Goal: Transaction & Acquisition: Purchase product/service

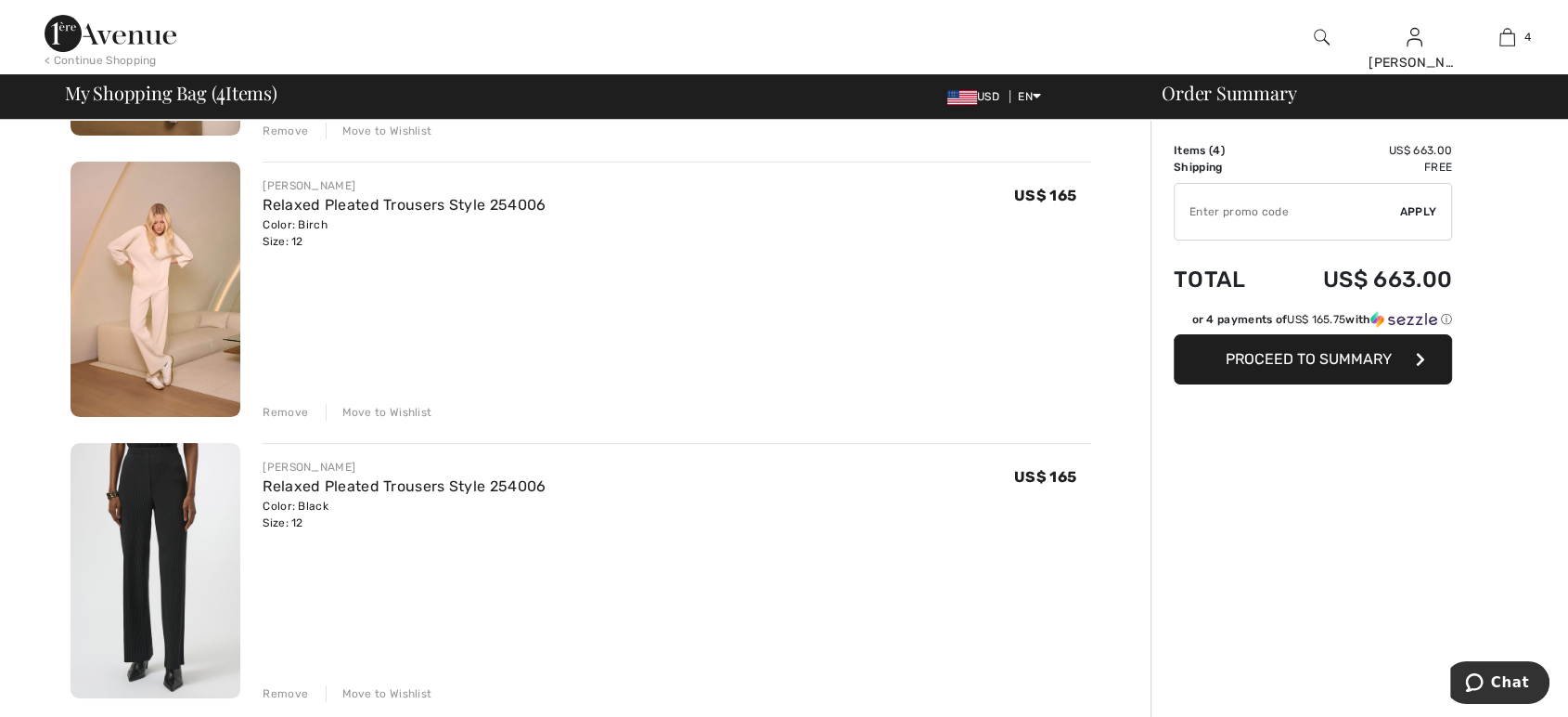
scroll to position [393, 0]
click at [141, 527] on img at bounding box center [156, 569] width 170 height 256
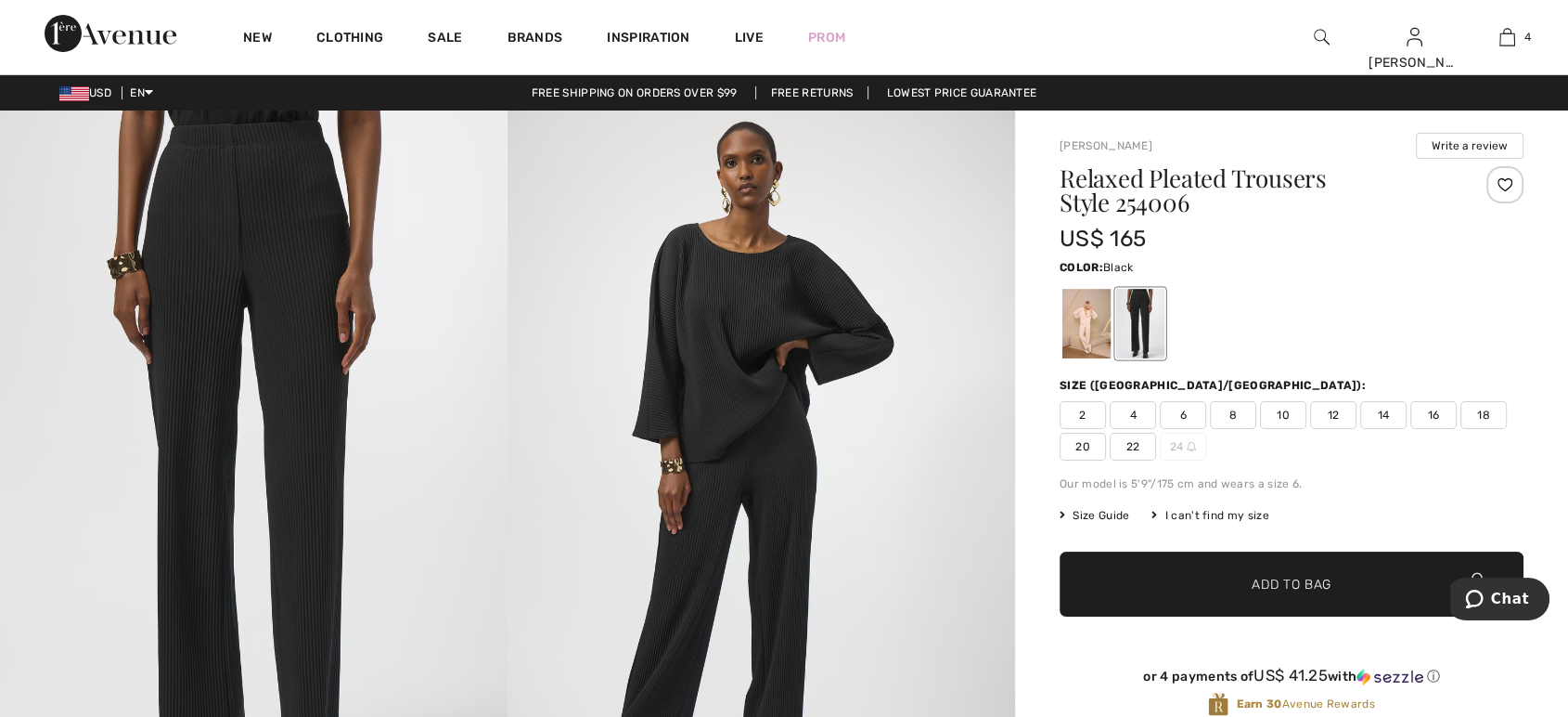
click at [1138, 332] on div at bounding box center [1140, 324] width 48 height 70
click at [1092, 329] on div at bounding box center [1087, 324] width 48 height 70
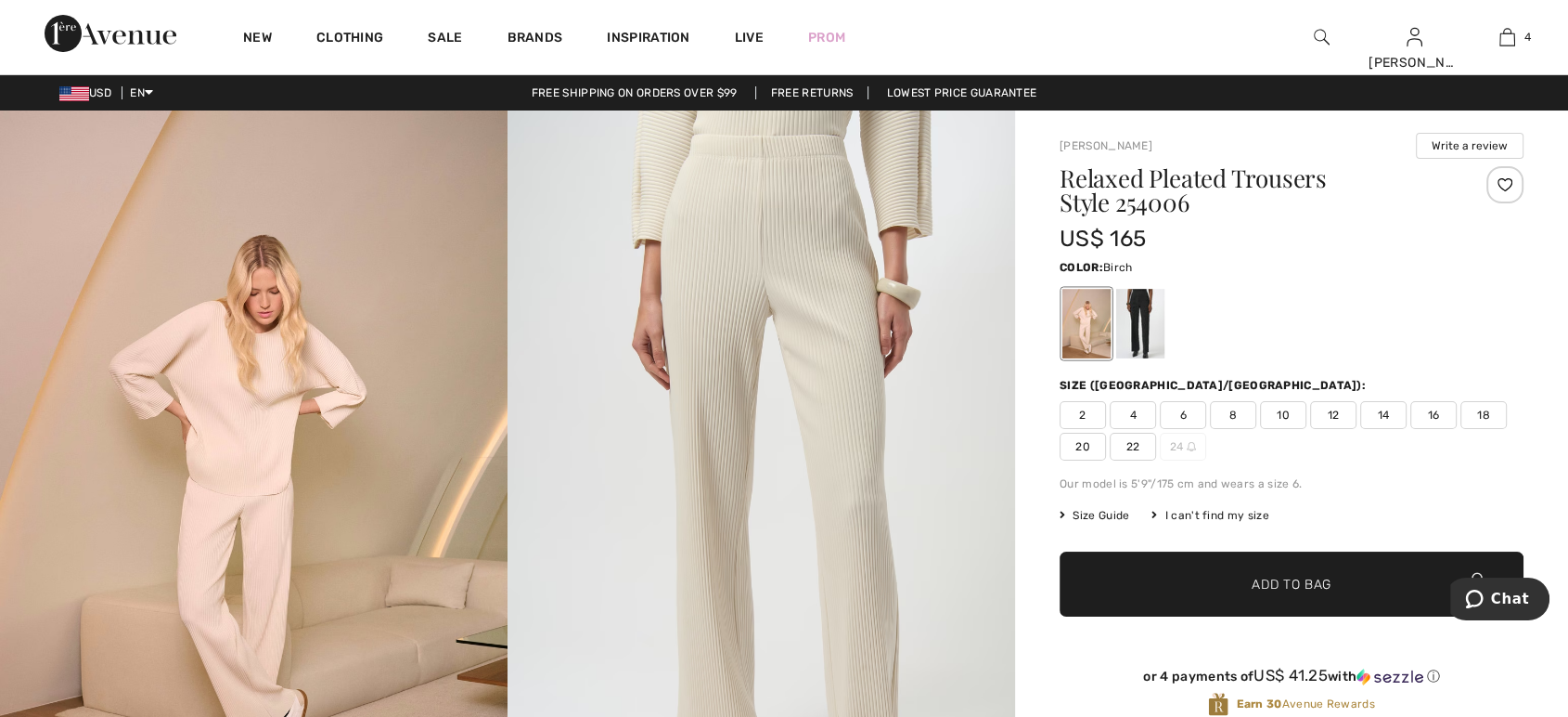
click at [192, 478] on img at bounding box center [254, 491] width 508 height 762
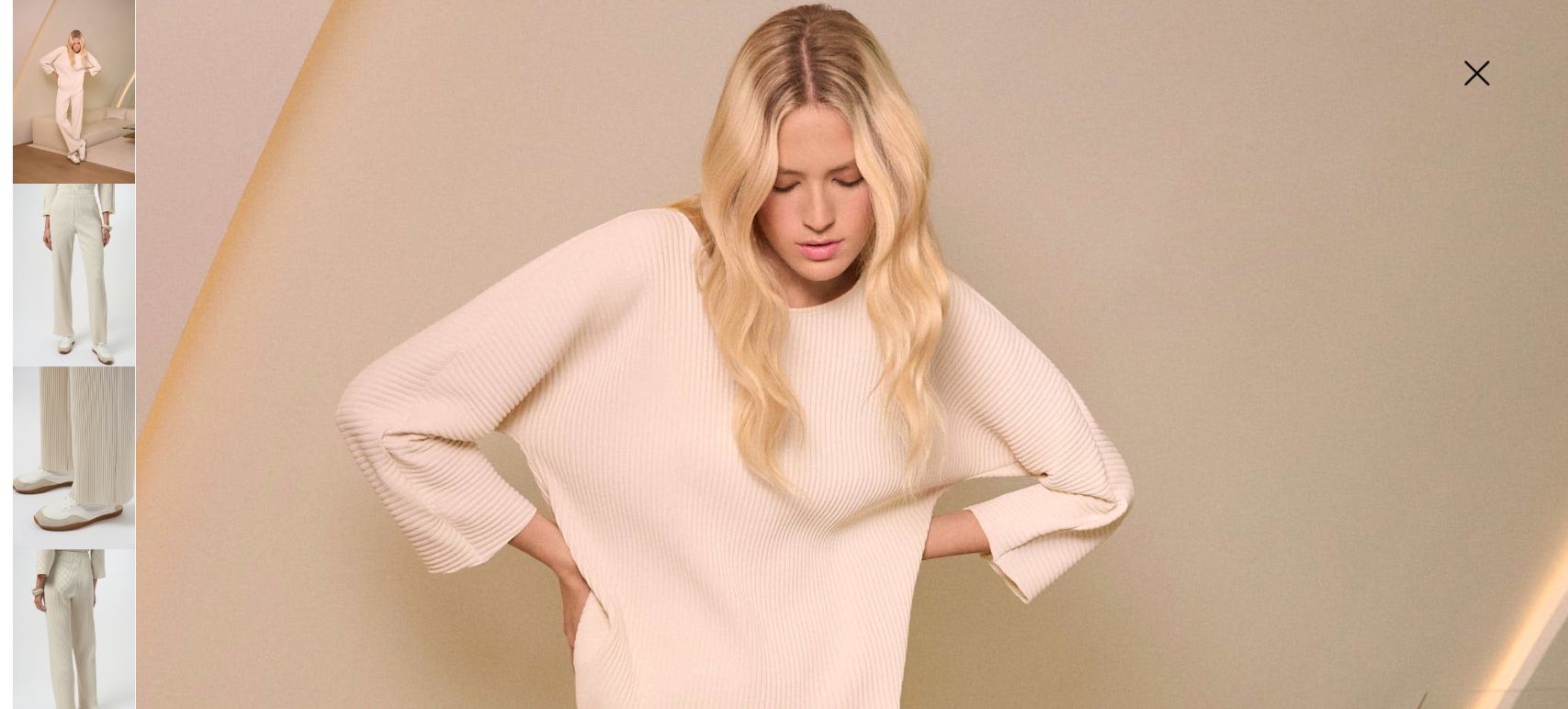
scroll to position [337, 0]
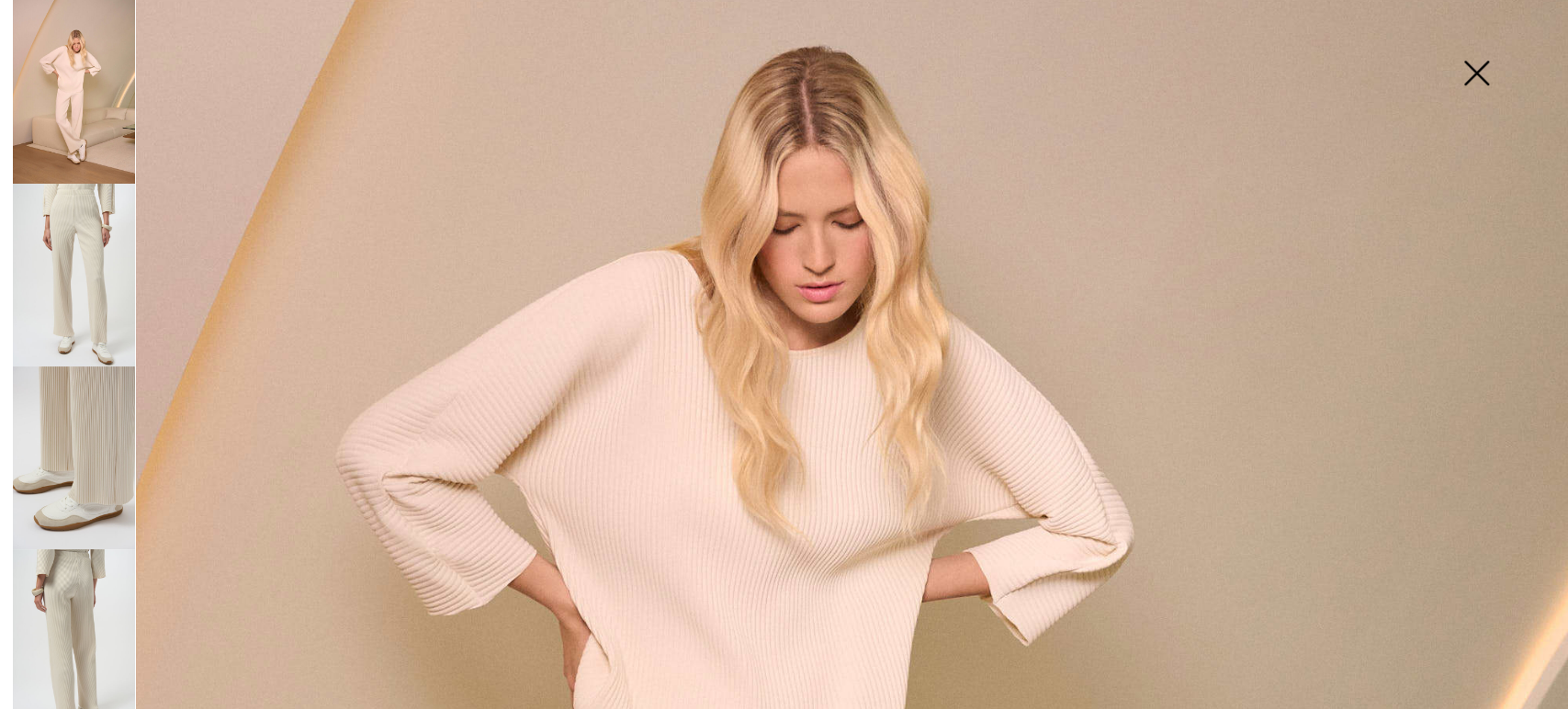
click at [1481, 78] on img at bounding box center [1475, 75] width 92 height 95
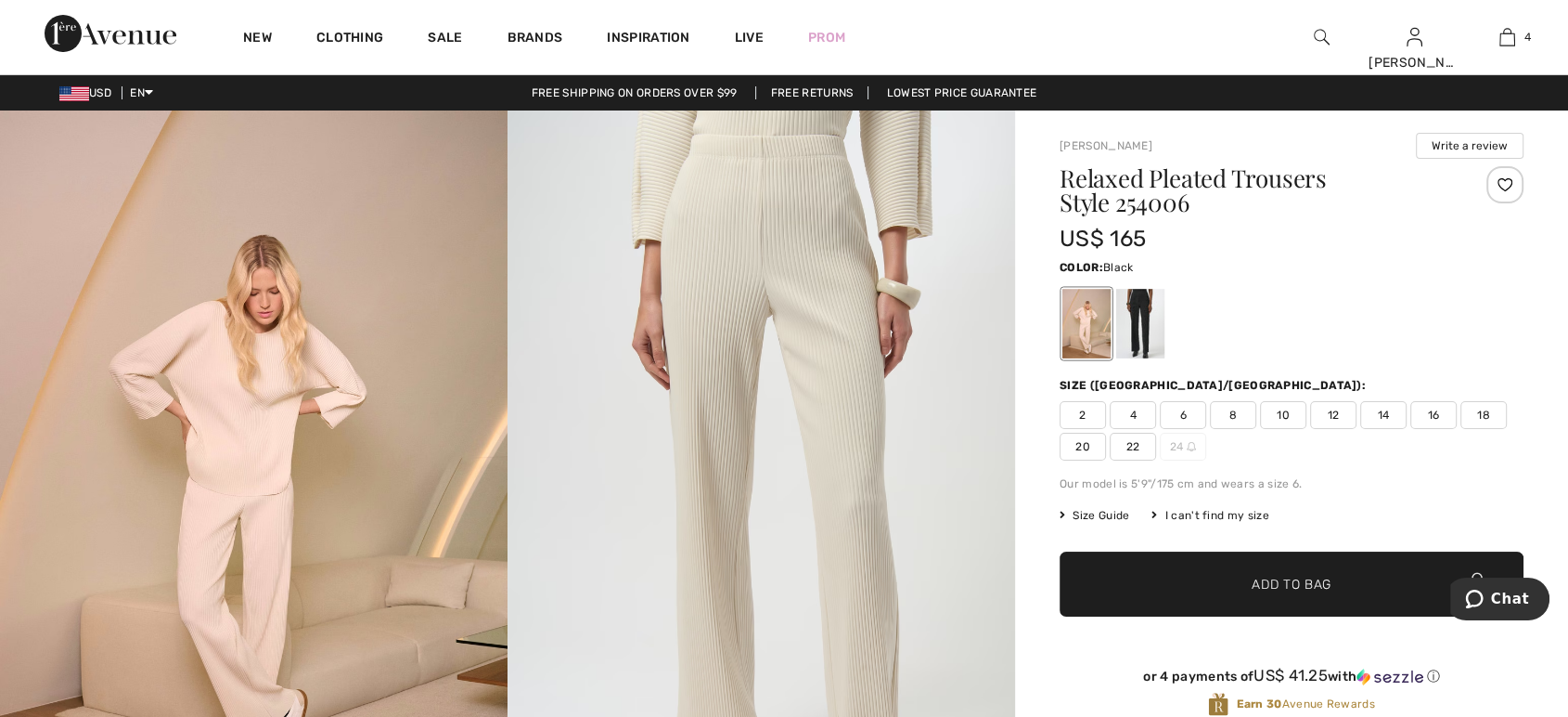
click at [1145, 326] on div at bounding box center [1140, 324] width 48 height 70
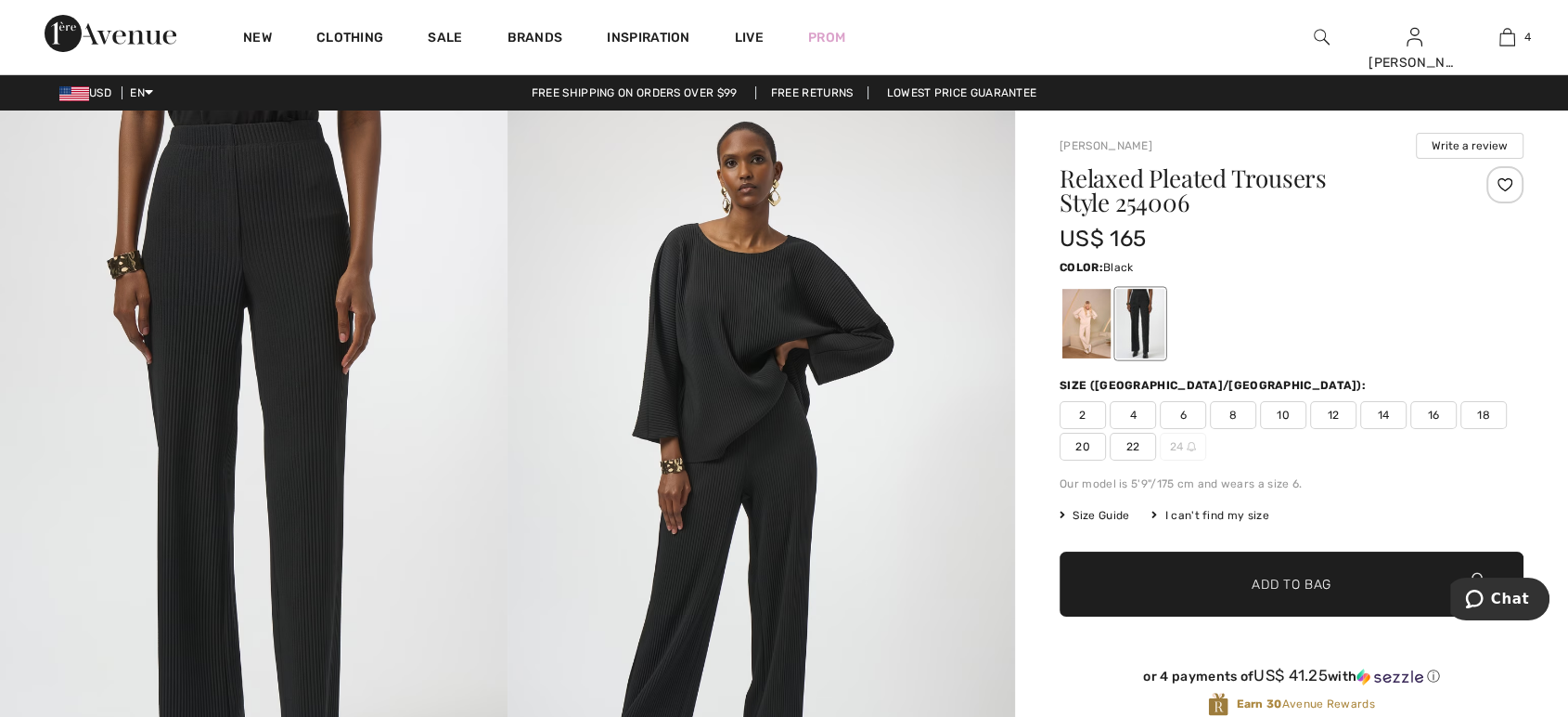
click at [743, 422] on img at bounding box center [762, 490] width 508 height 761
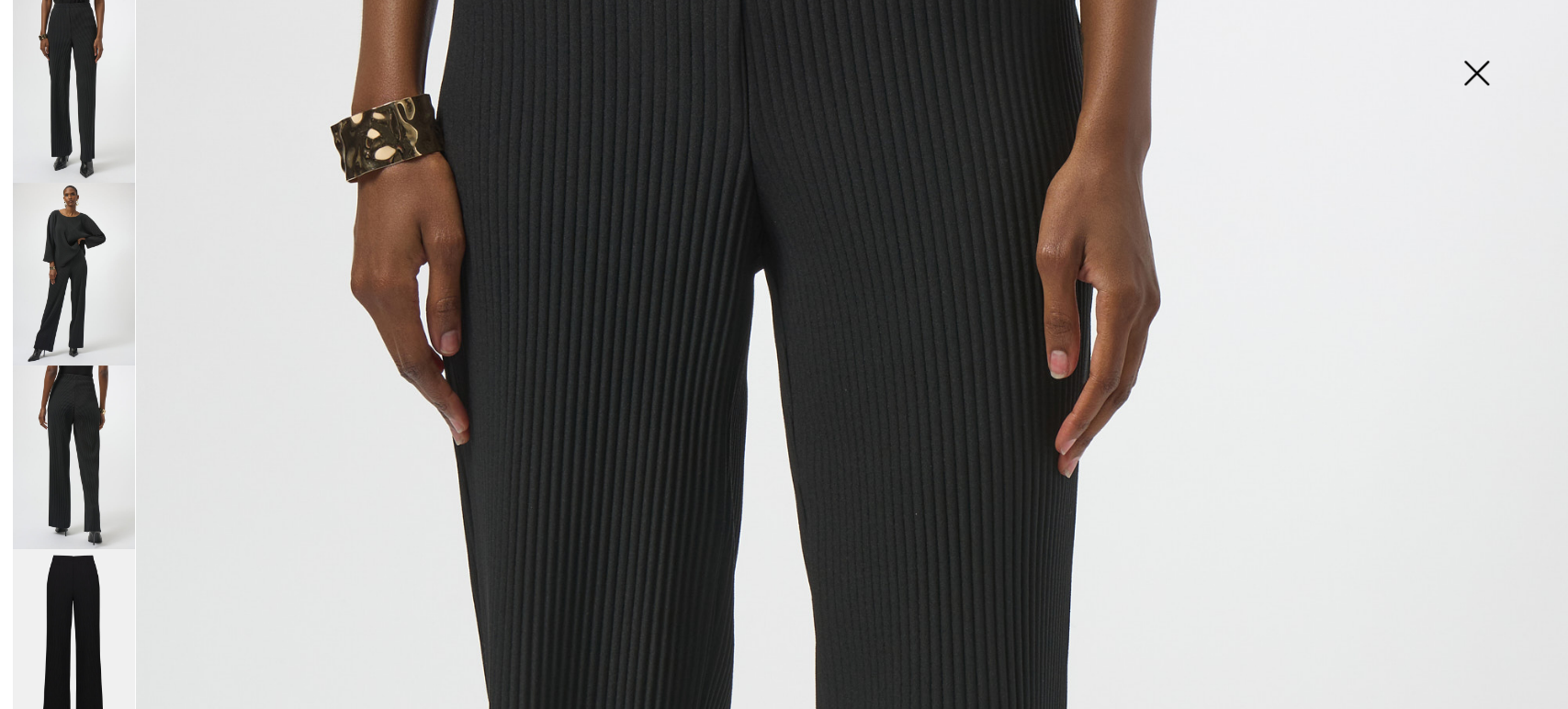
click at [98, 230] on img at bounding box center [74, 274] width 122 height 183
